Goal: Task Accomplishment & Management: Manage account settings

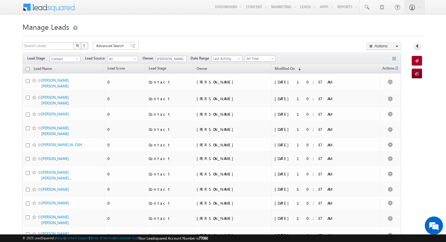
click at [28, 68] on input "checkbox" at bounding box center [28, 69] width 4 height 4
checkbox input "true"
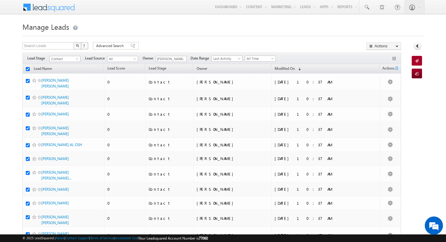
checkbox input "true"
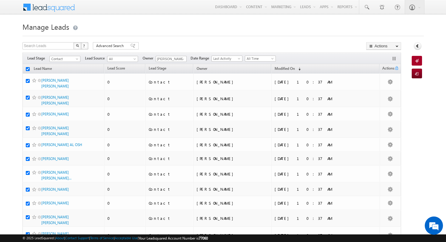
checkbox input "true"
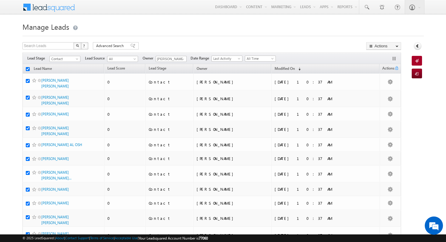
checkbox input "true"
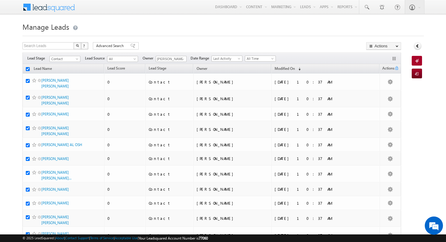
checkbox input "true"
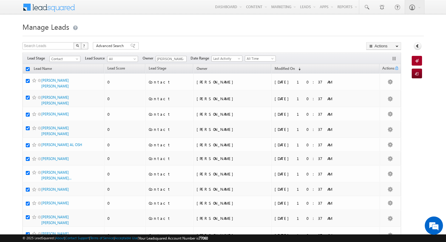
checkbox input "true"
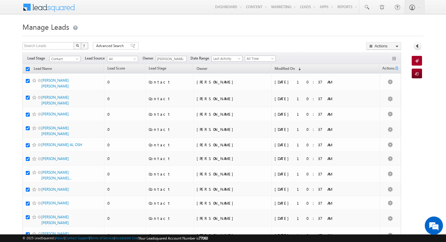
checkbox input "true"
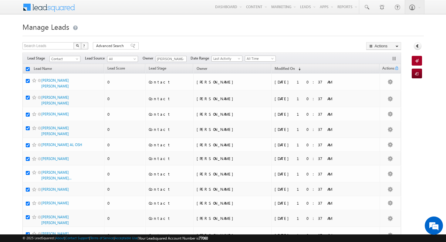
checkbox input "true"
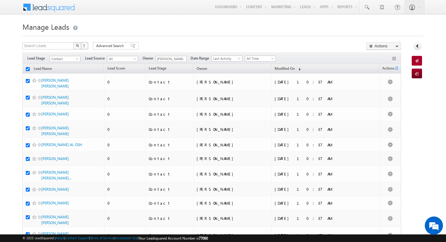
checkbox input "true"
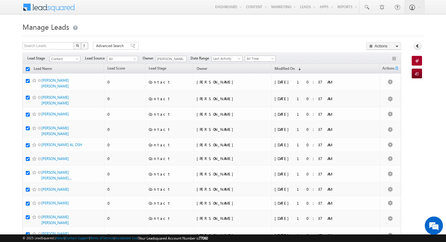
checkbox input "true"
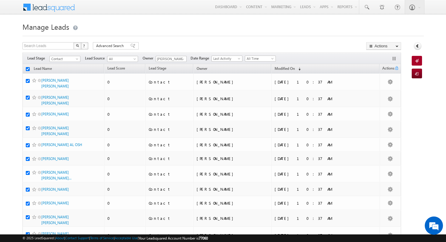
checkbox input "true"
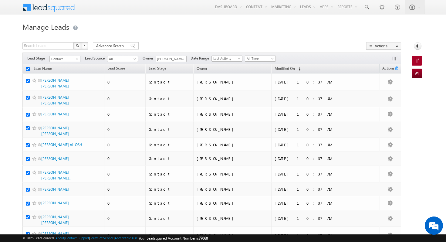
checkbox input "true"
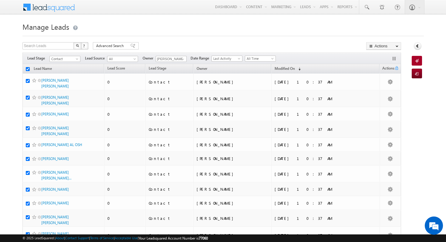
checkbox input "true"
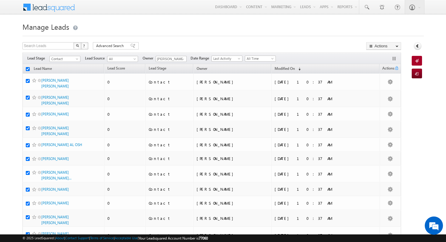
checkbox input "true"
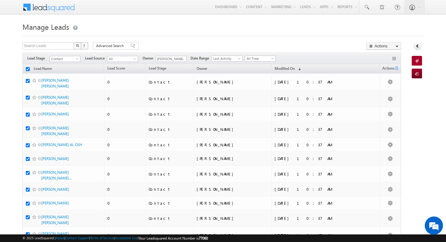
checkbox input "true"
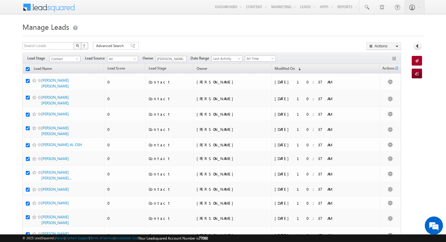
checkbox input "true"
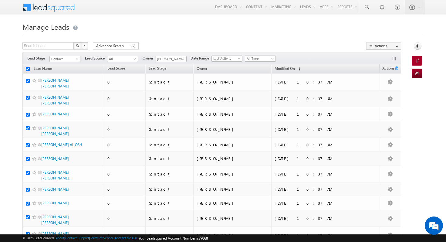
checkbox input "true"
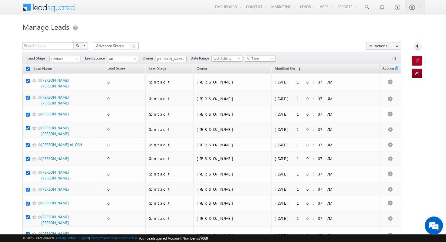
checkbox input "true"
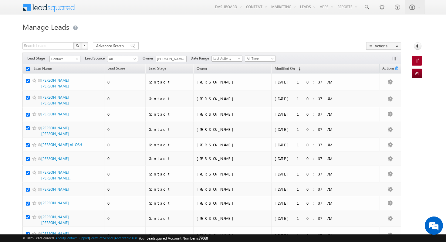
checkbox input "true"
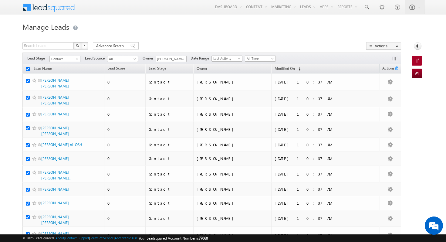
checkbox input "true"
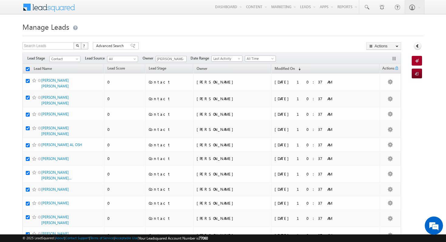
checkbox input "true"
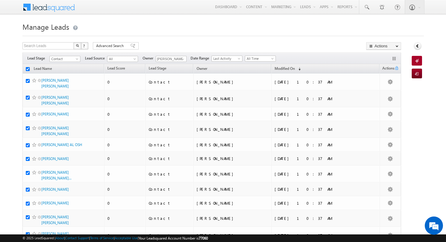
checkbox input "true"
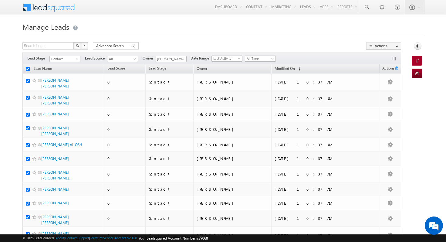
checkbox input "true"
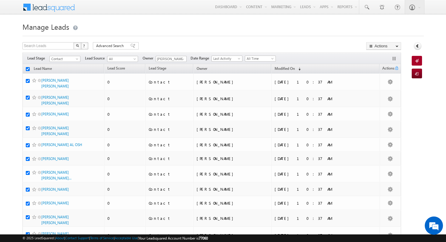
checkbox input "true"
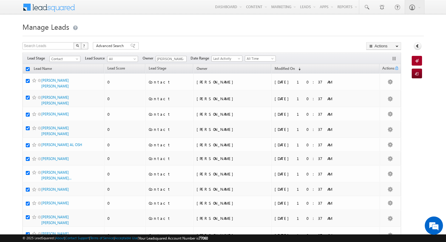
checkbox input "true"
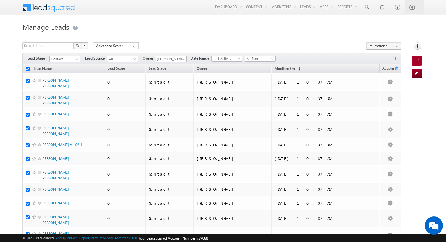
checkbox input "true"
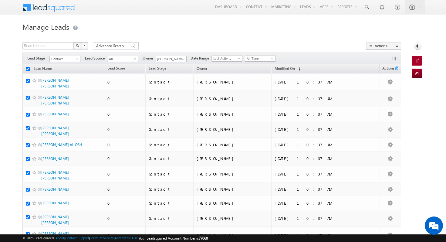
checkbox input "true"
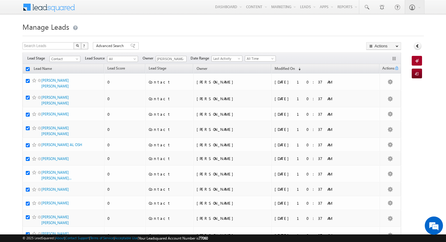
checkbox input "true"
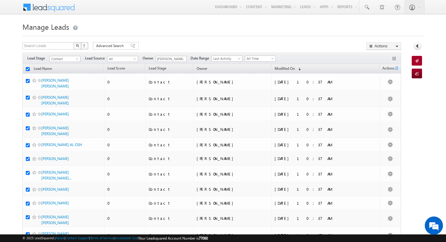
checkbox input "true"
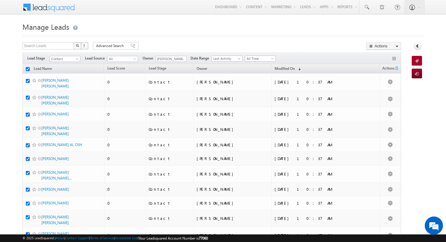
checkbox input "true"
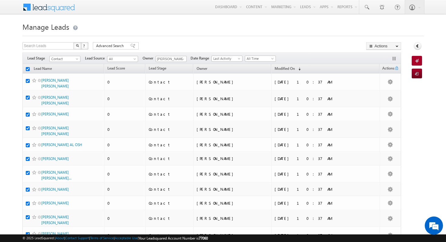
checkbox input "true"
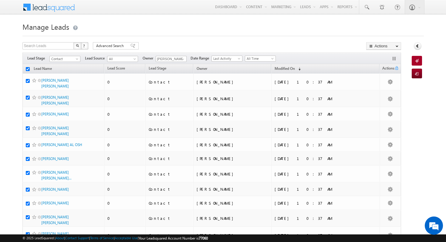
checkbox input "true"
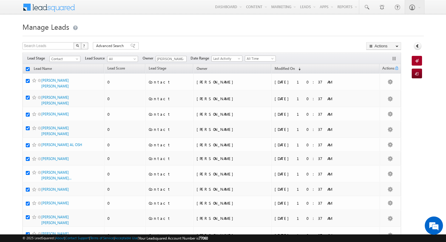
checkbox input "true"
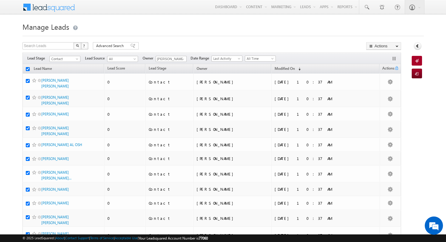
checkbox input "true"
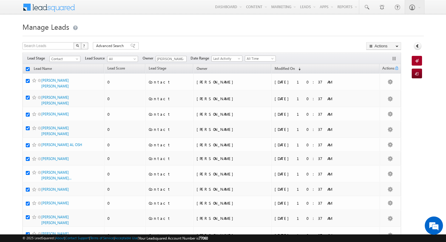
checkbox input "true"
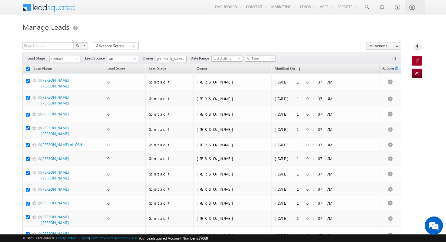
checkbox input "true"
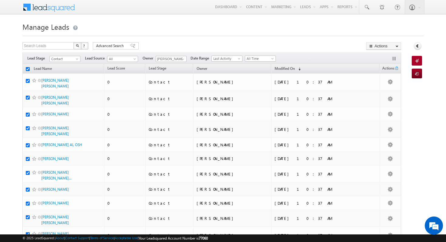
checkbox input "true"
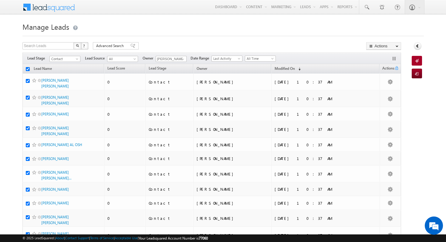
checkbox input "true"
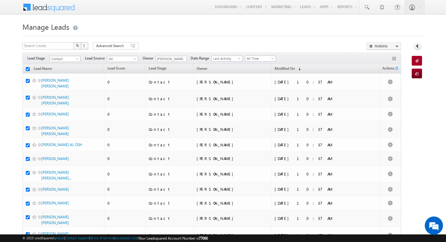
checkbox input "true"
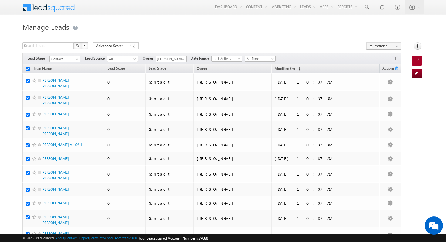
checkbox input "true"
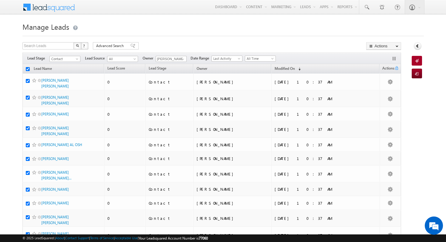
checkbox input "true"
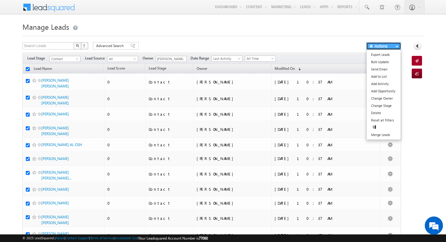
click at [389, 46] on button "Actions" at bounding box center [383, 46] width 35 height 8
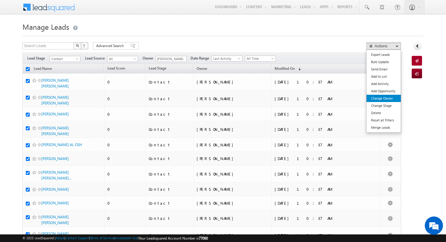
click at [393, 100] on link "Change Owner" at bounding box center [383, 98] width 34 height 7
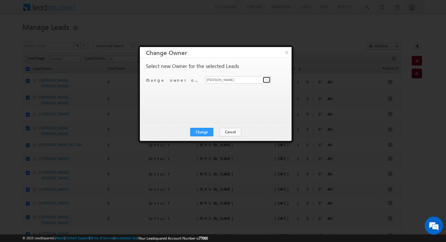
click at [266, 77] on span at bounding box center [267, 79] width 5 height 5
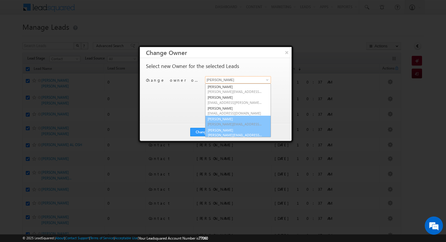
scroll to position [2, 0]
click at [239, 133] on span "[PERSON_NAME][EMAIL_ADDRESS][PERSON_NAME][DOMAIN_NAME]" at bounding box center [234, 133] width 55 height 5
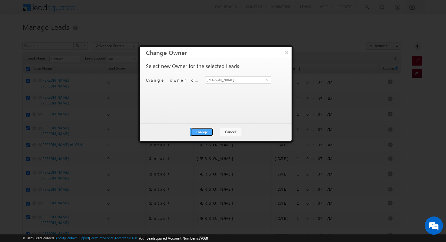
click at [201, 132] on button "Change" at bounding box center [201, 132] width 23 height 8
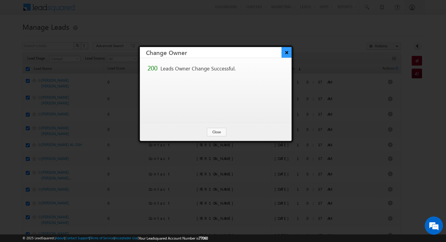
click at [285, 49] on button "×" at bounding box center [286, 52] width 10 height 11
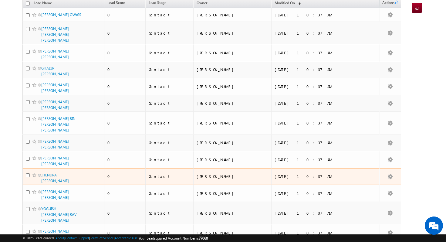
scroll to position [0, 0]
